Goal: Task Accomplishment & Management: Complete application form

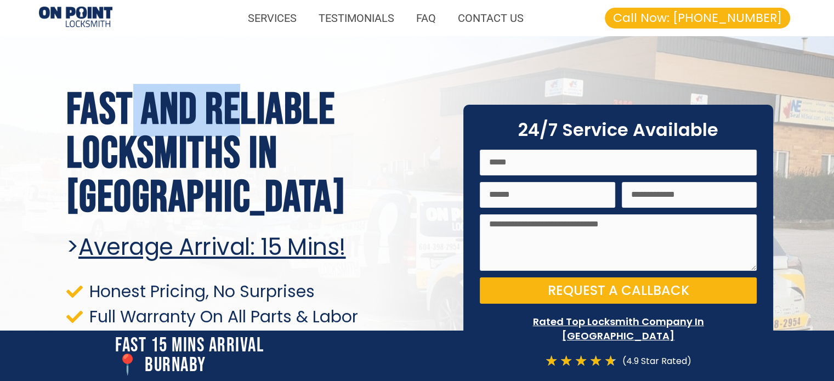
drag, startPoint x: 126, startPoint y: 139, endPoint x: 256, endPoint y: 151, distance: 130.5
click at [256, 151] on h1 "Fast and Reliable Locksmiths In [GEOGRAPHIC_DATA]" at bounding box center [256, 154] width 381 height 132
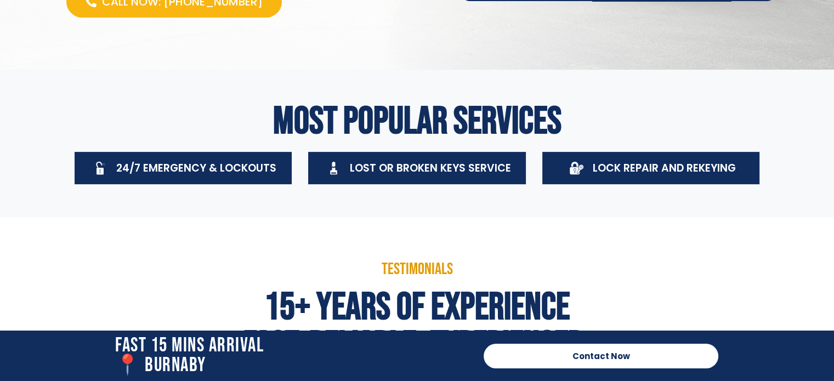
scroll to position [329, 0]
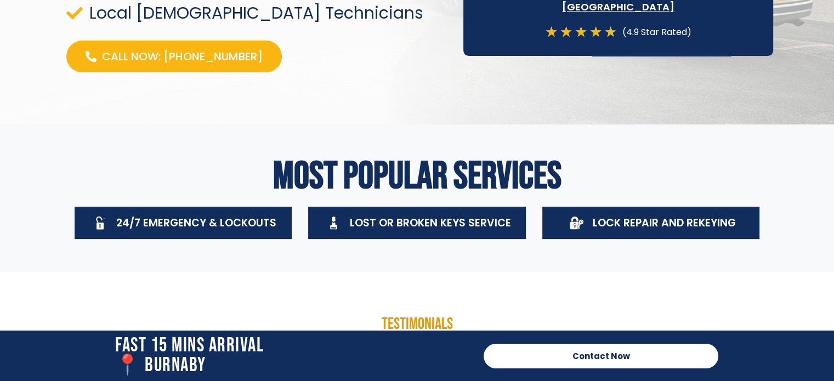
click at [475, 232] on div "Lost Or Broken Keys Service" at bounding box center [430, 223] width 161 height 20
click at [470, 217] on span "Lost Or Broken Keys Service" at bounding box center [430, 222] width 161 height 15
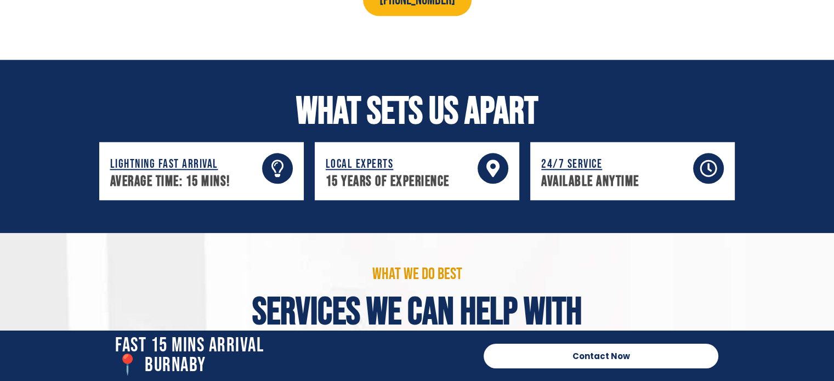
scroll to position [1097, 0]
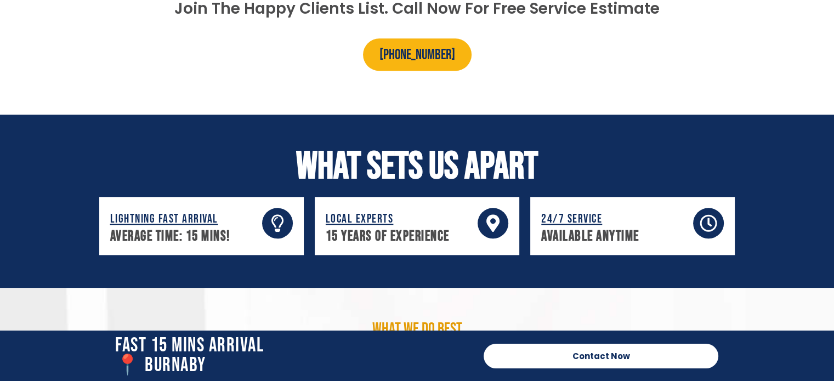
click at [168, 358] on h2 "Fast 15 Mins Arrival 📍 burnaby" at bounding box center [294, 355] width 358 height 39
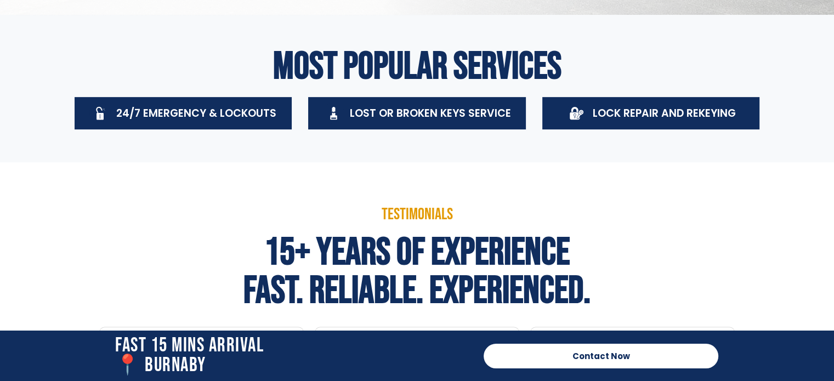
scroll to position [0, 0]
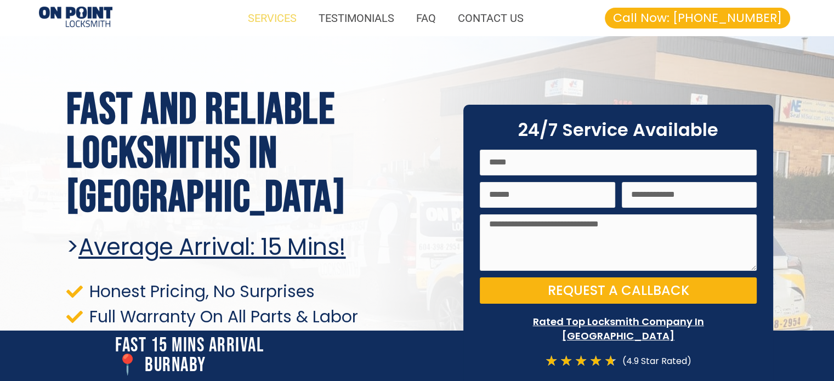
click at [296, 20] on link "SERVICES" at bounding box center [272, 17] width 71 height 25
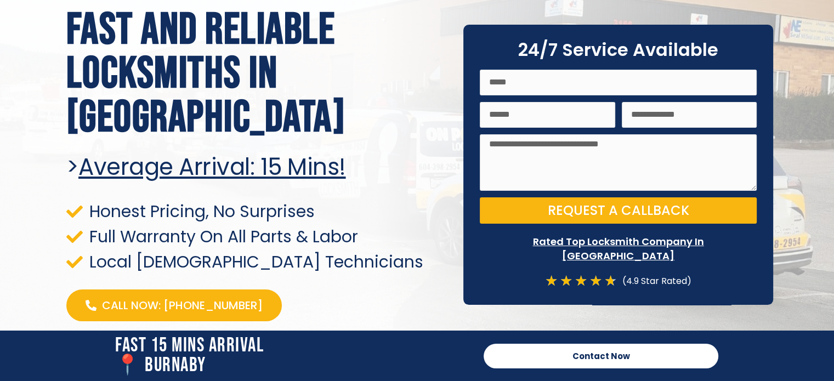
scroll to position [135, 0]
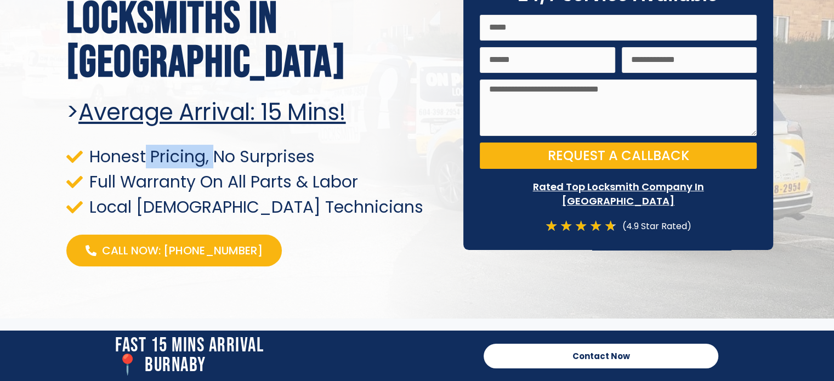
drag, startPoint x: 147, startPoint y: 140, endPoint x: 229, endPoint y: 142, distance: 81.7
click at [229, 149] on span "Honest Pricing, No Surprises" at bounding box center [201, 156] width 228 height 15
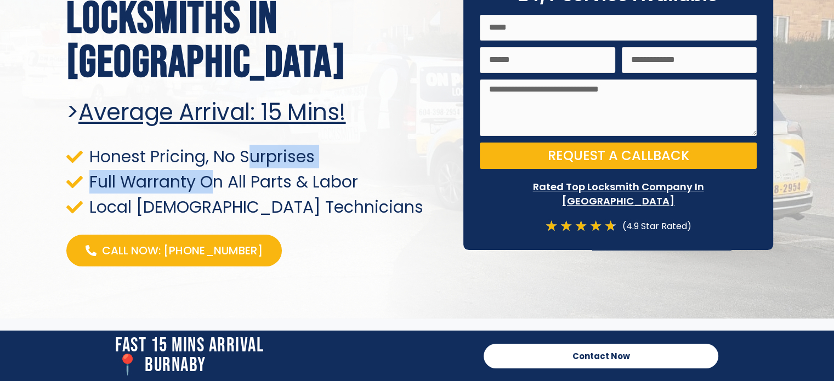
drag, startPoint x: 252, startPoint y: 134, endPoint x: 215, endPoint y: 149, distance: 39.4
click at [215, 149] on ul "Honest Pricing, No Surprises Full Warranty On All Parts & Labor Local [DEMOGRAP…" at bounding box center [256, 182] width 381 height 67
click at [215, 174] on span "Full Warranty On All Parts & Labor" at bounding box center [222, 181] width 271 height 15
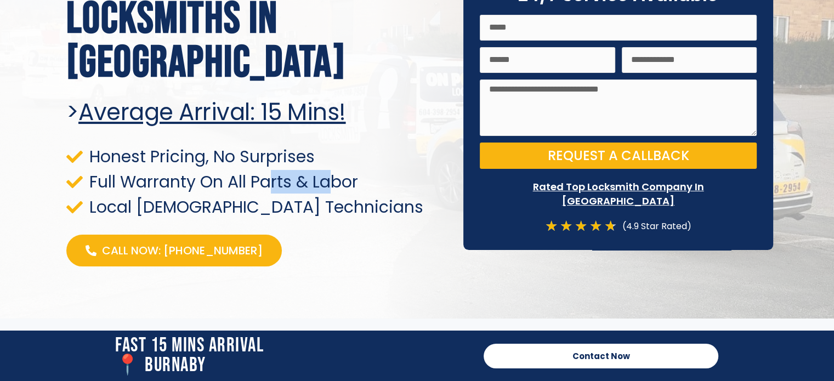
drag, startPoint x: 331, startPoint y: 149, endPoint x: 271, endPoint y: 154, distance: 60.5
click at [271, 174] on span "Full Warranty On All Parts & Labor" at bounding box center [222, 181] width 271 height 15
drag, startPoint x: 700, startPoint y: 221, endPoint x: 640, endPoint y: 225, distance: 59.4
click at [640, 225] on div "24/7 Service Available Name Email Tel Message" at bounding box center [618, 110] width 310 height 280
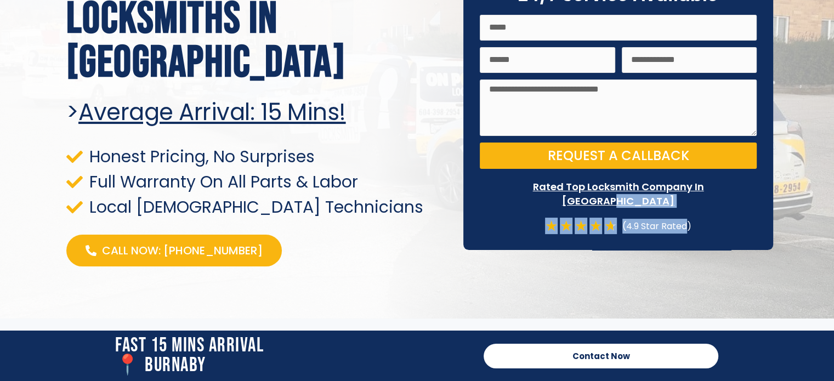
click at [640, 225] on div "(4.9 Star Rated)" at bounding box center [654, 226] width 75 height 15
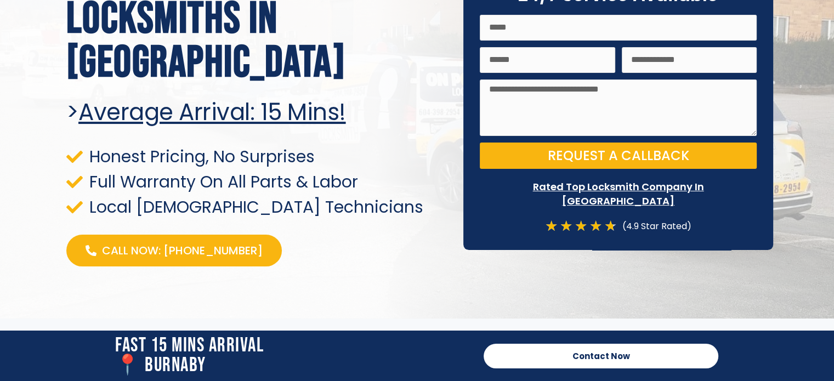
scroll to position [0, 0]
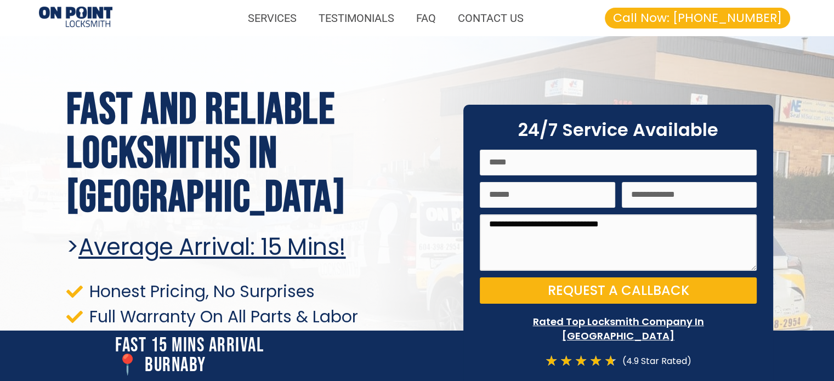
click at [642, 236] on textarea "Message" at bounding box center [618, 242] width 277 height 57
click at [594, 19] on div "Call Now: [PHONE_NUMBER]" at bounding box center [668, 18] width 245 height 21
click at [502, 22] on link "CONTACT US" at bounding box center [491, 17] width 88 height 25
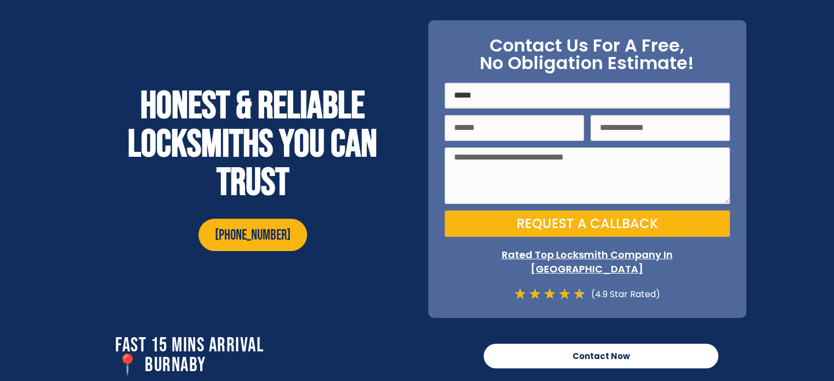
click at [480, 94] on input "Name" at bounding box center [587, 96] width 285 height 26
type input "***"
type input "**********"
click at [495, 185] on textarea "Message" at bounding box center [587, 175] width 285 height 57
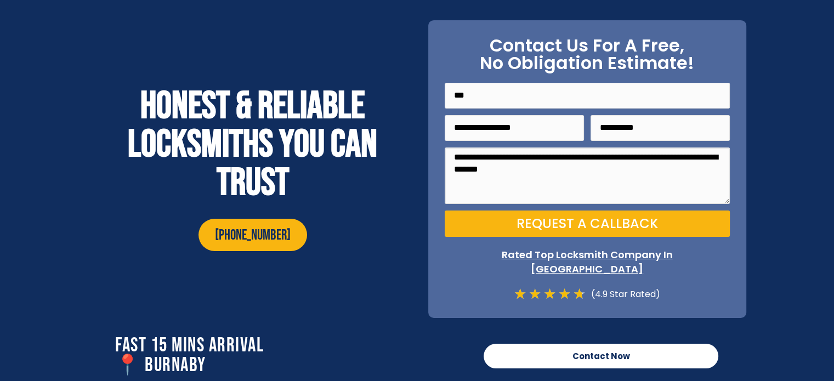
type textarea "**********"
drag, startPoint x: 624, startPoint y: 76, endPoint x: 548, endPoint y: 73, distance: 75.7
click at [548, 72] on h2 "Contact Us For A Free, No Obligation Estimate!" at bounding box center [587, 54] width 285 height 35
drag, startPoint x: 517, startPoint y: 71, endPoint x: 653, endPoint y: 67, distance: 136.0
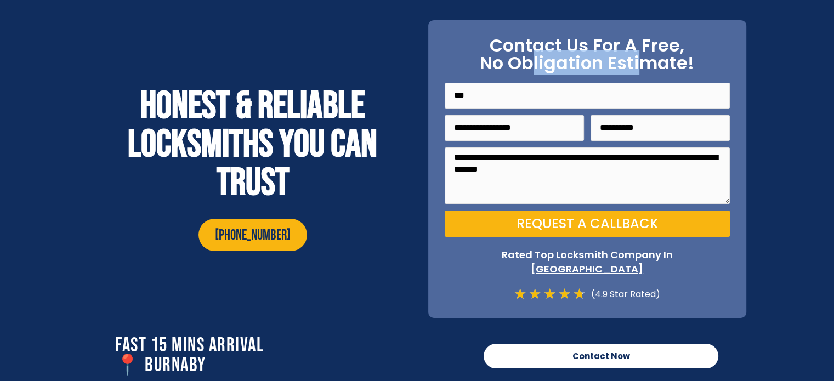
click at [653, 67] on h2 "Contact Us For A Free, No Obligation Estimate!" at bounding box center [587, 54] width 285 height 35
click at [582, 230] on span "Request a Callback" at bounding box center [587, 223] width 141 height 13
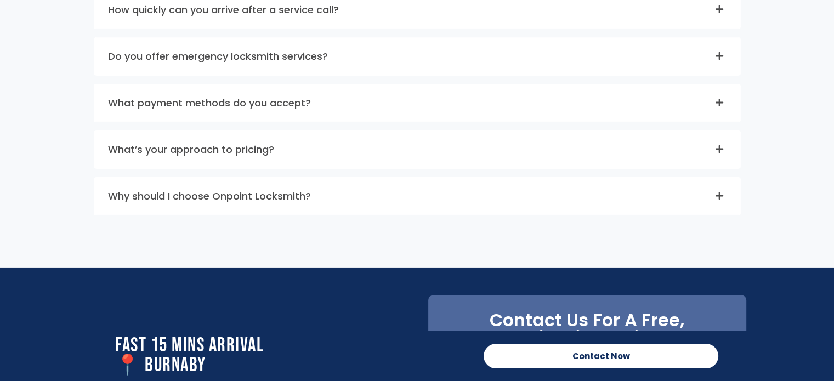
scroll to position [3547, 0]
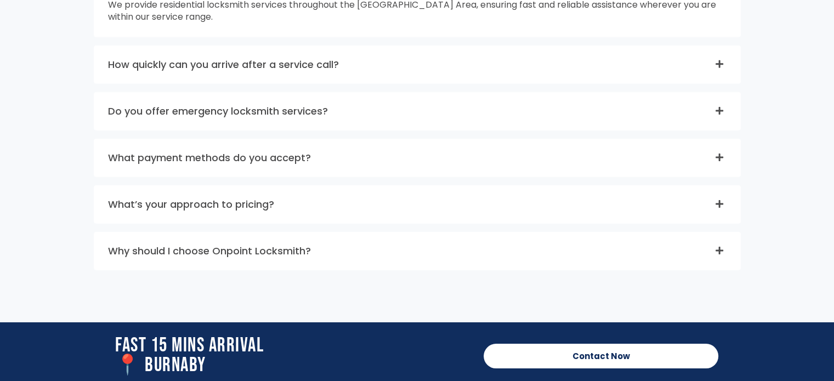
click at [304, 221] on div "What’s your approach to pricing?" at bounding box center [417, 204] width 646 height 37
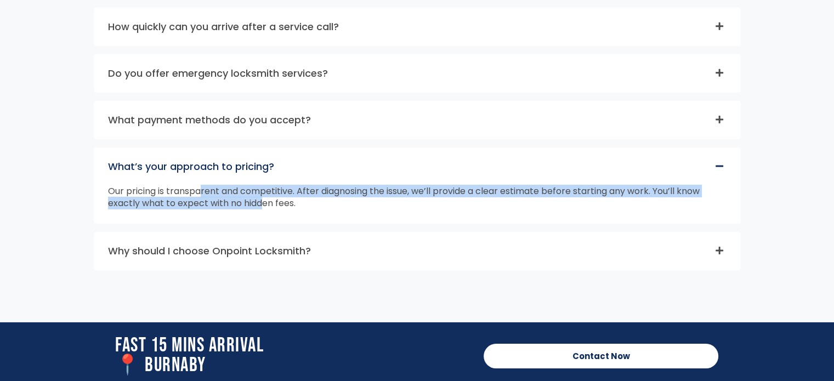
drag, startPoint x: 200, startPoint y: 201, endPoint x: 262, endPoint y: 208, distance: 62.9
click at [262, 208] on p "Our pricing is transparent and competitive. After diagnosing the issue, we’ll p…" at bounding box center [417, 197] width 619 height 24
click at [263, 208] on p "Our pricing is transparent and competitive. After diagnosing the issue, we’ll p…" at bounding box center [417, 197] width 619 height 24
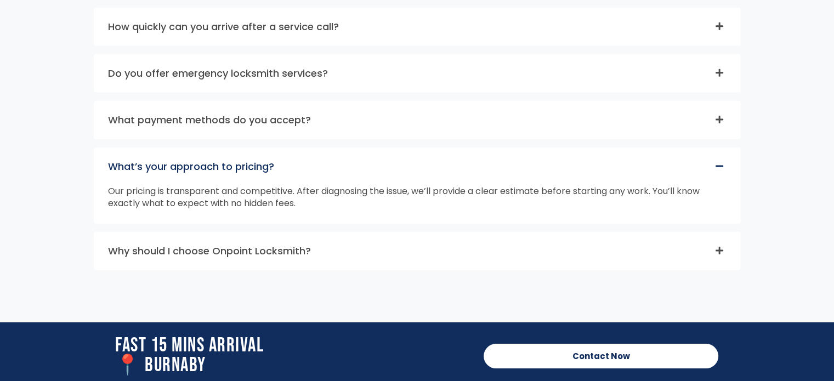
click at [277, 209] on p "Our pricing is transparent and competitive. After diagnosing the issue, we’ll p…" at bounding box center [417, 197] width 619 height 24
click at [302, 208] on p "Our pricing is transparent and competitive. After diagnosing the issue, we’ll p…" at bounding box center [417, 197] width 619 height 24
click at [300, 204] on p "Our pricing is transparent and competitive. After diagnosing the issue, we’ll p…" at bounding box center [417, 197] width 619 height 24
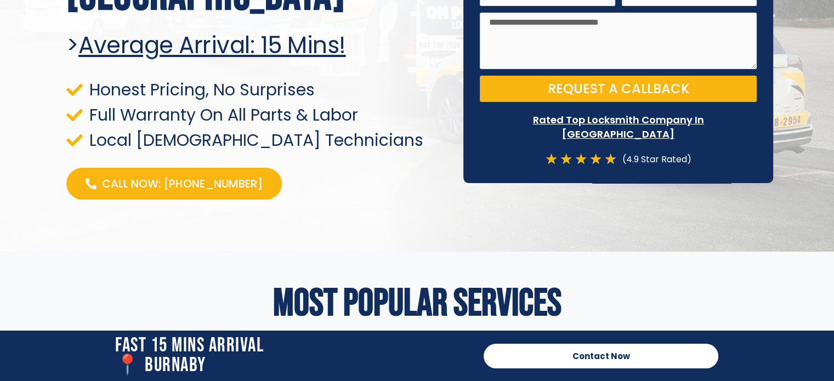
scroll to position [0, 0]
